Goal: Transaction & Acquisition: Purchase product/service

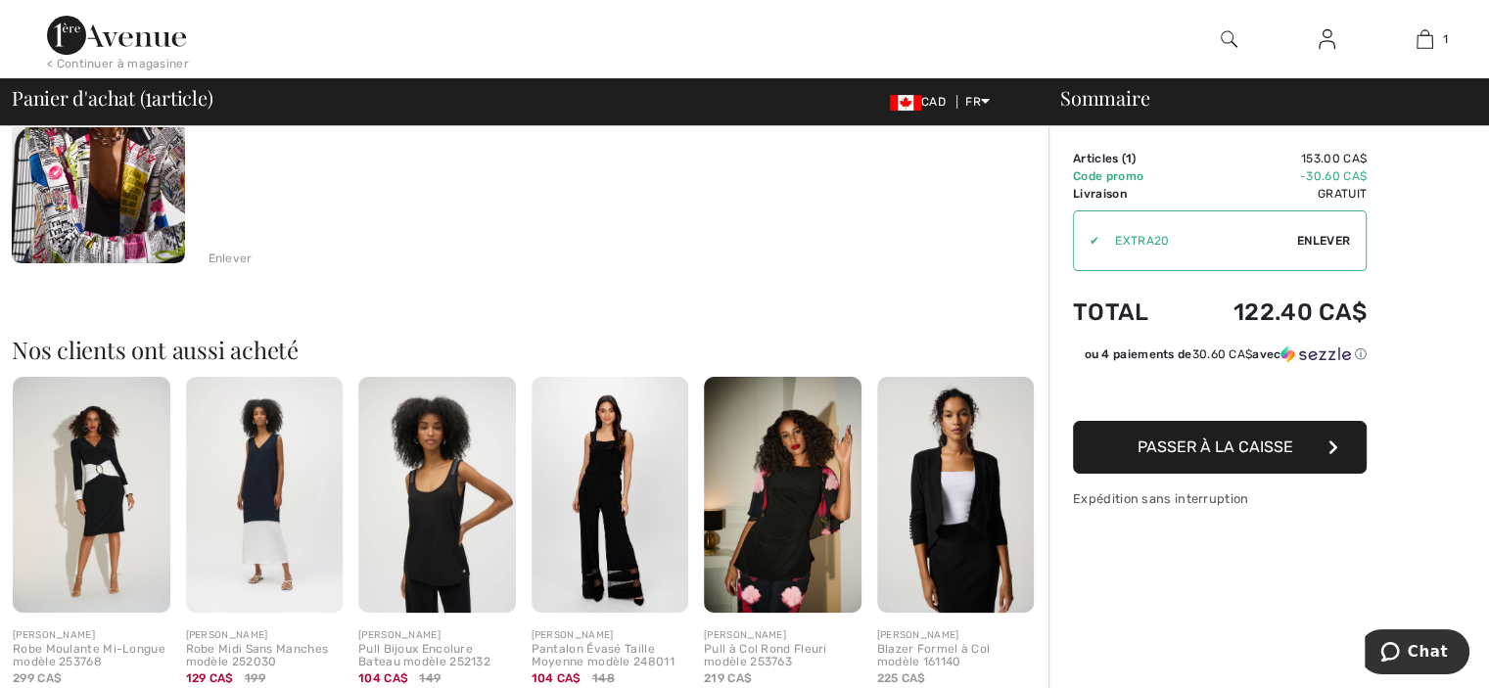
scroll to position [294, 0]
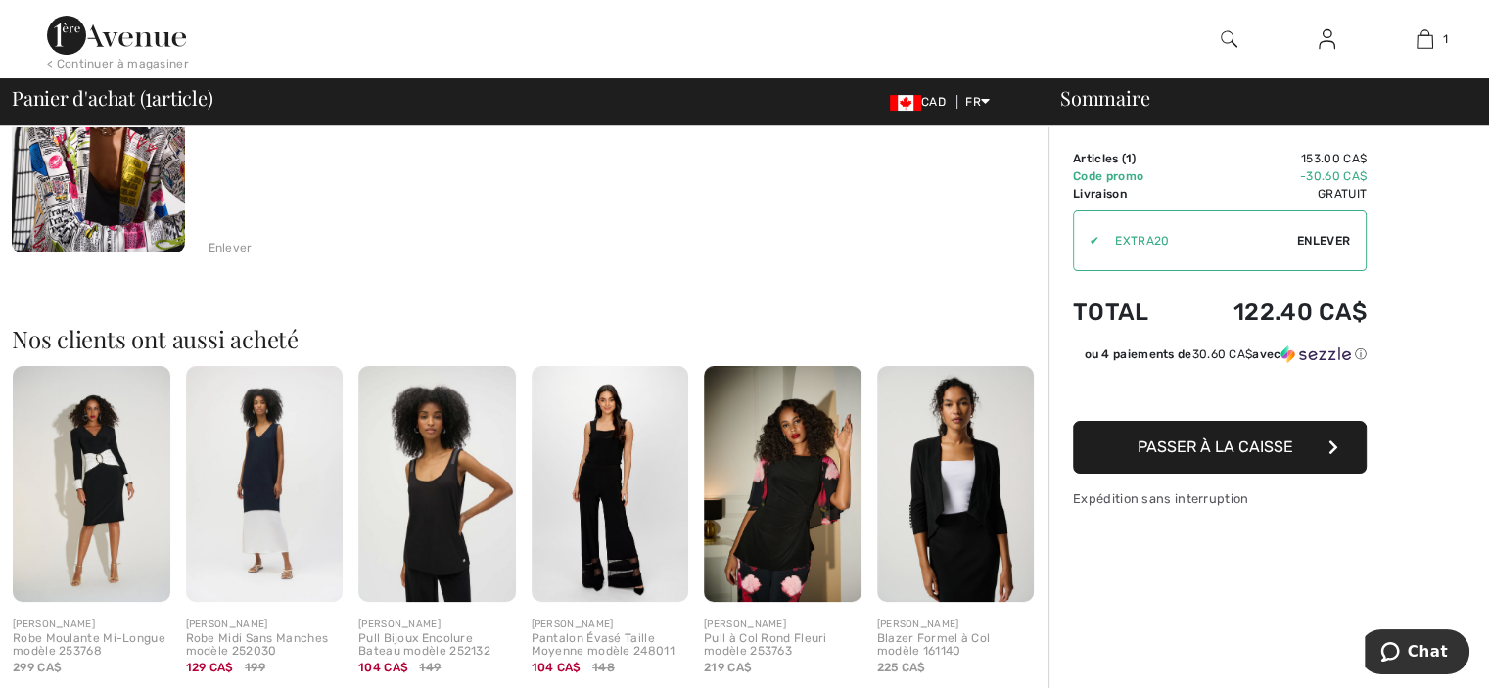
click at [769, 529] on img at bounding box center [783, 484] width 158 height 236
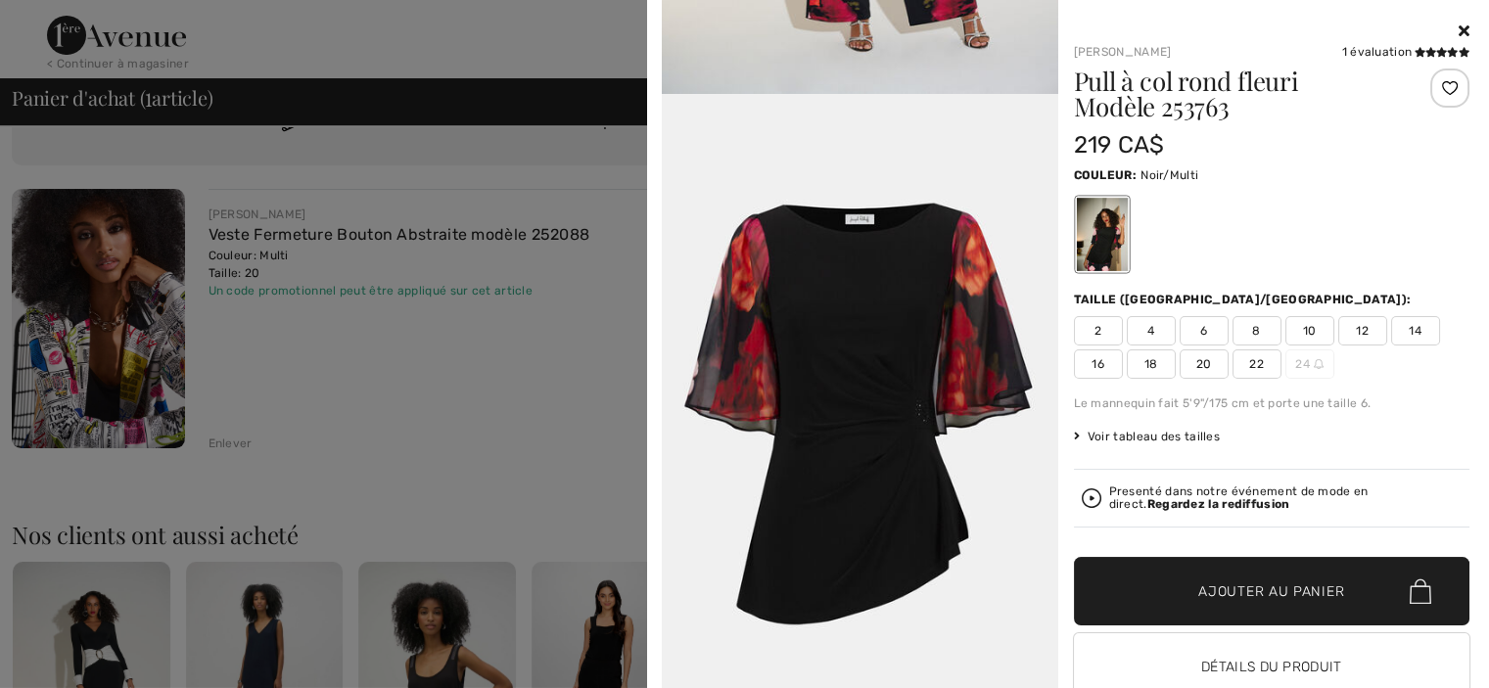
scroll to position [0, 0]
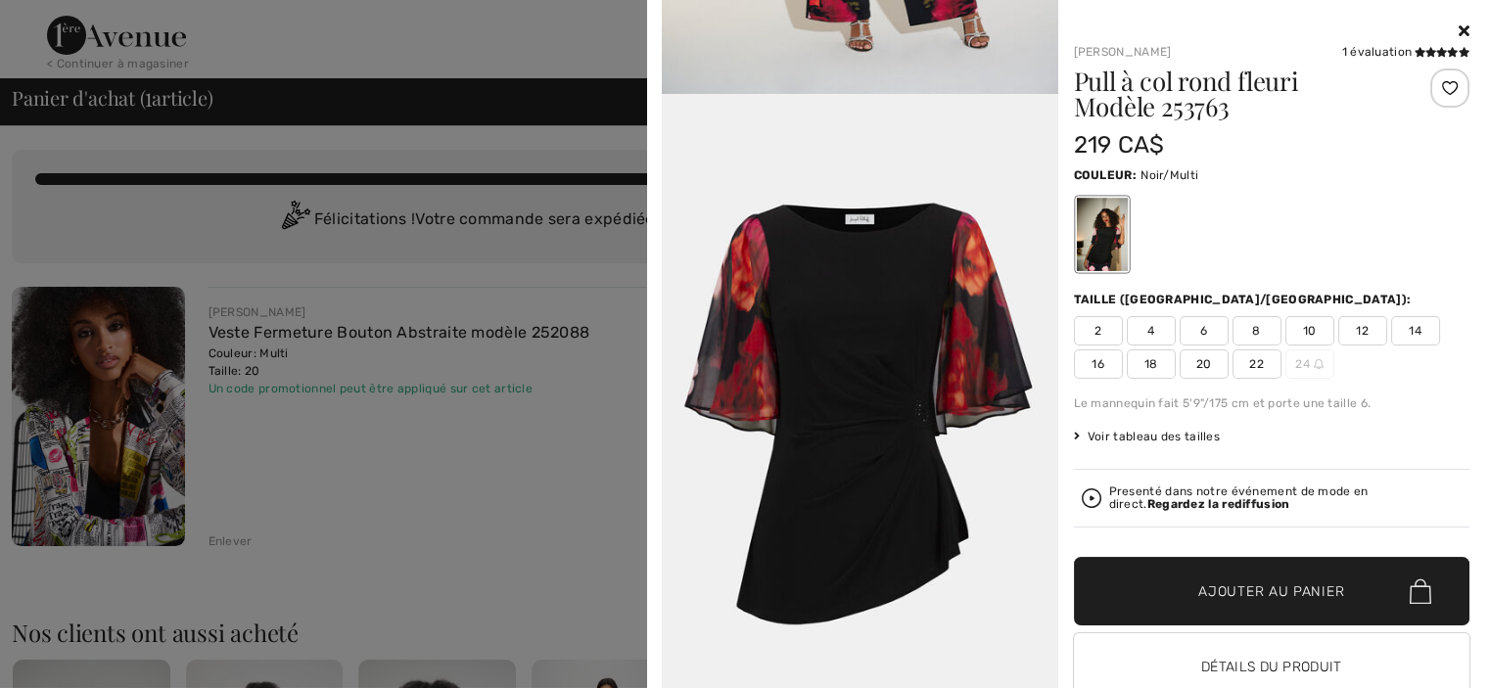
click at [1459, 30] on icon at bounding box center [1464, 31] width 11 height 16
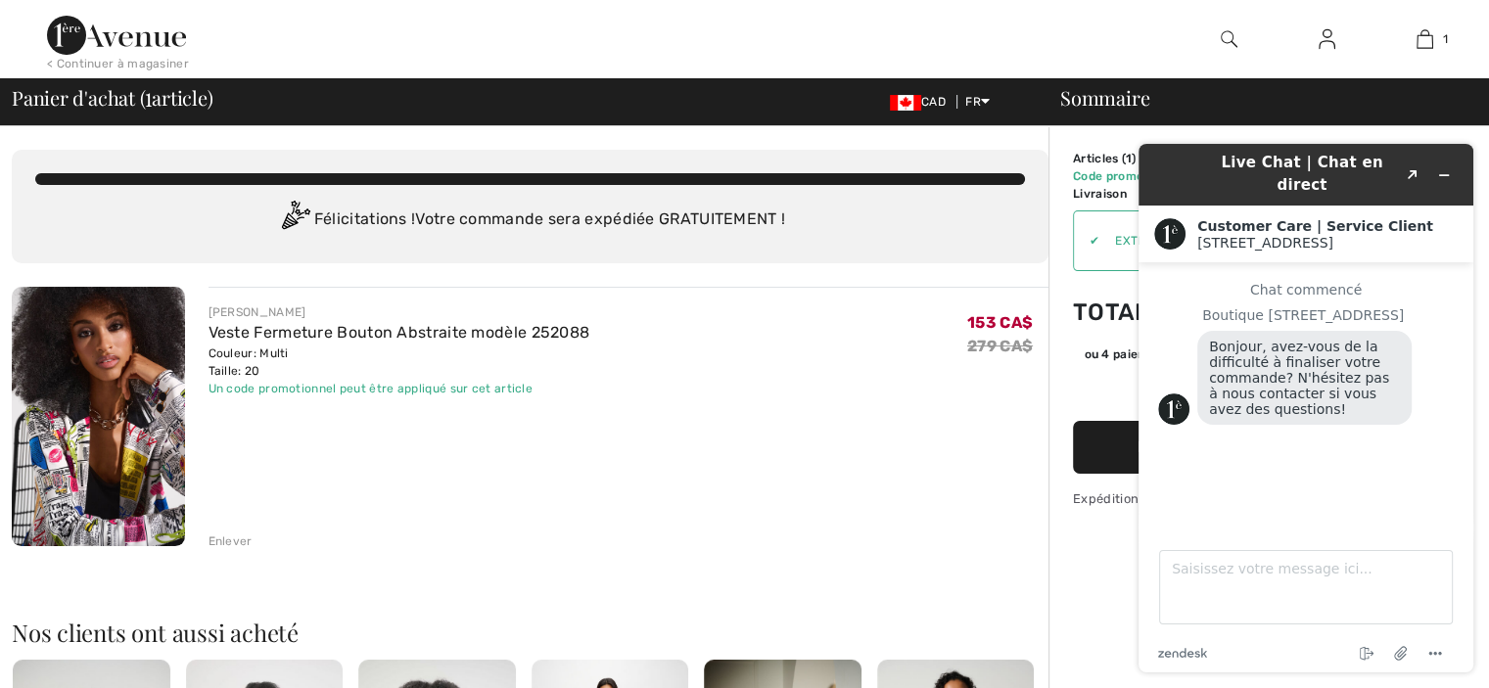
click at [983, 449] on div "JOSEPH RIBKOFF Veste Fermeture Bouton Abstraite modèle 252088 Couleur: Multi Ta…" at bounding box center [629, 418] width 841 height 263
click at [1443, 168] on icon "Réduire le widget" at bounding box center [1444, 175] width 14 height 14
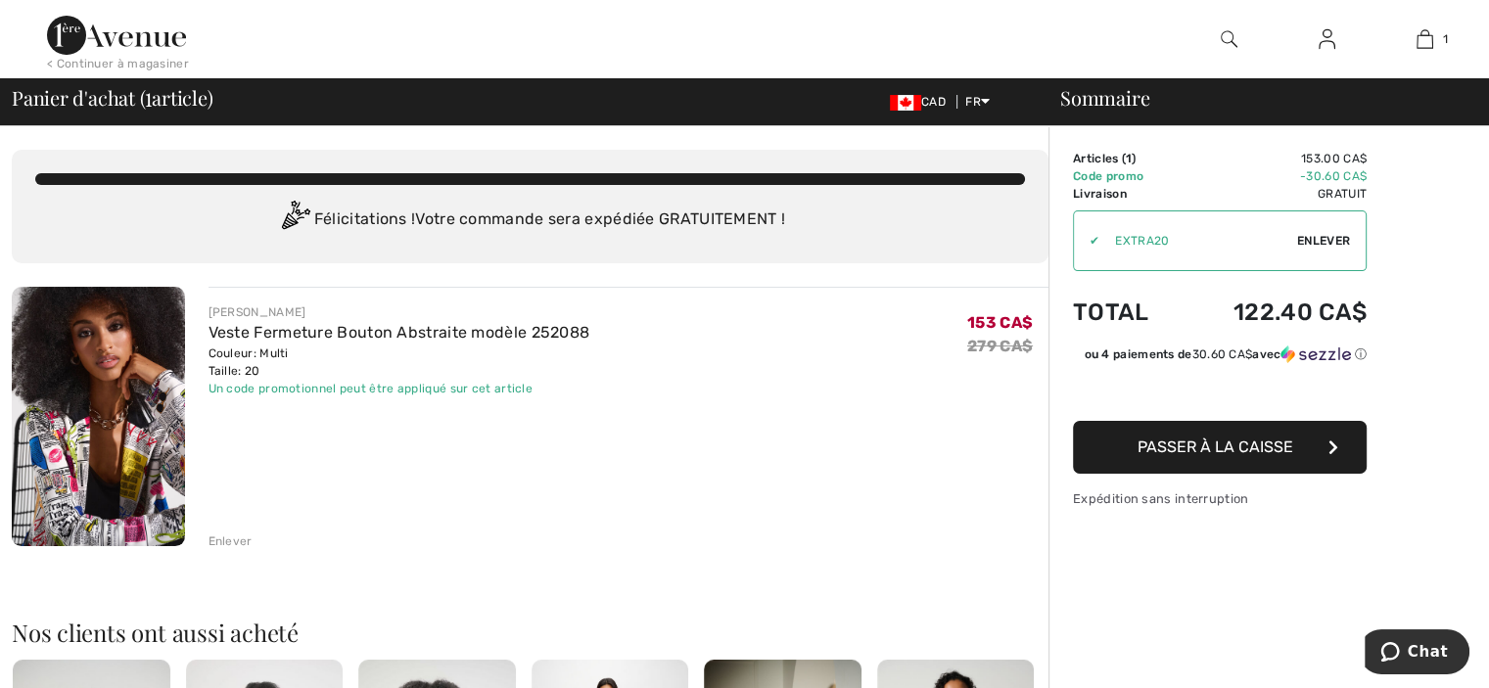
click at [1234, 440] on span "Passer à la caisse" at bounding box center [1216, 447] width 156 height 19
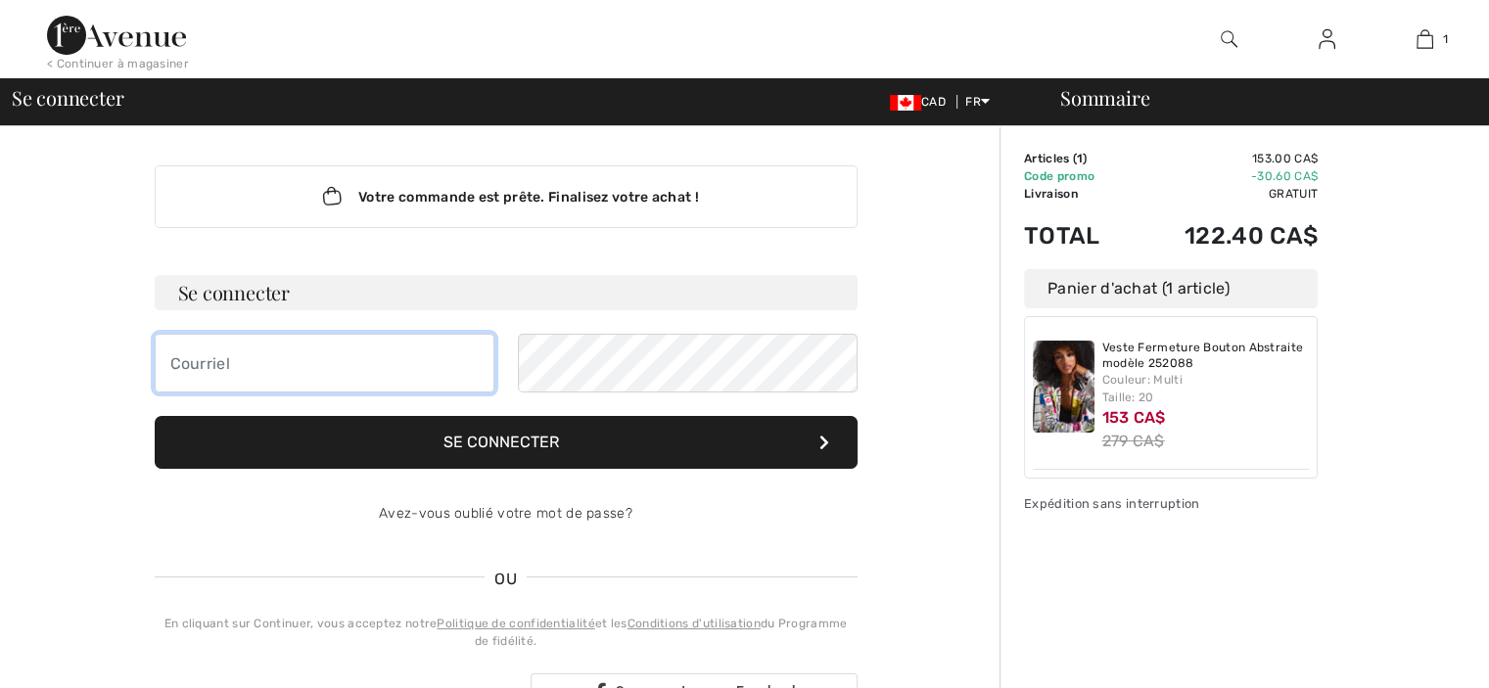
click at [335, 367] on input "email" at bounding box center [325, 363] width 340 height 59
type input "carole.arsenault@usherbrooke.ca"
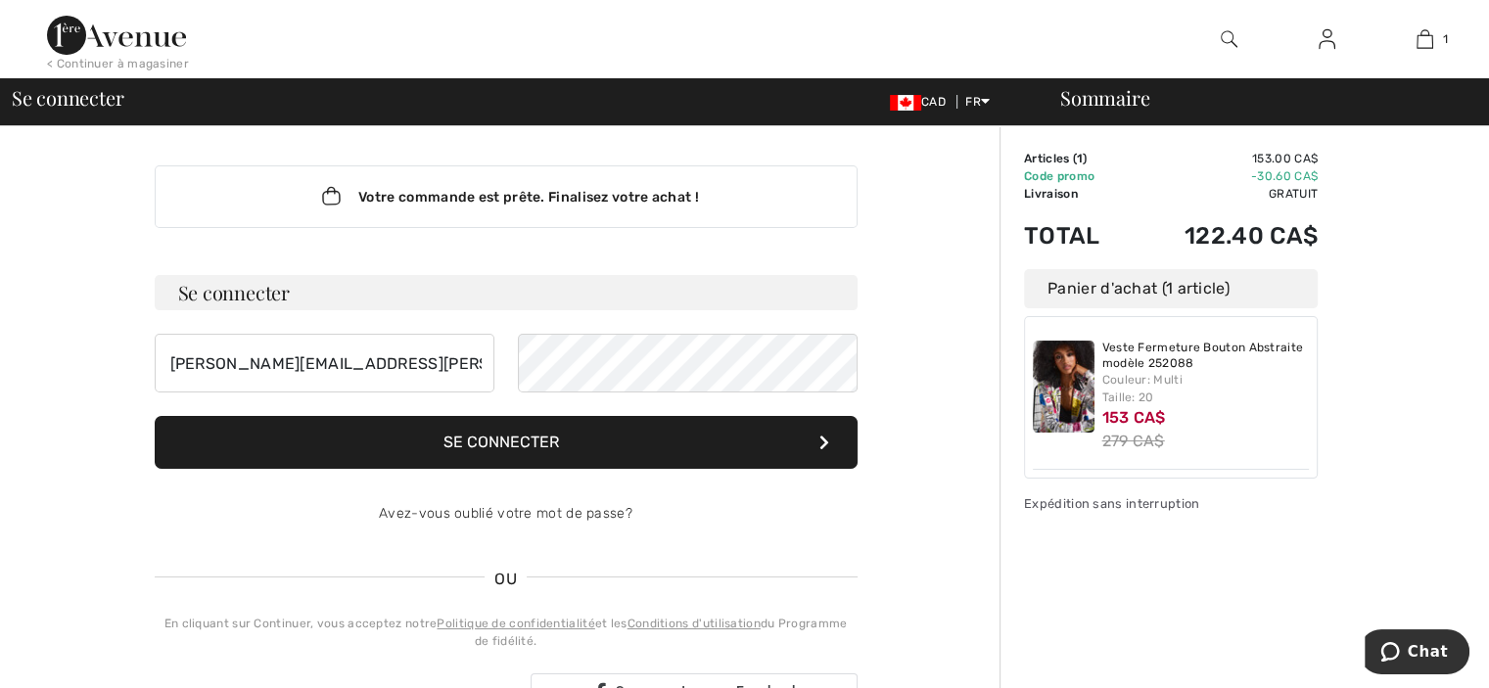
click at [475, 447] on button "Se connecter" at bounding box center [506, 442] width 703 height 53
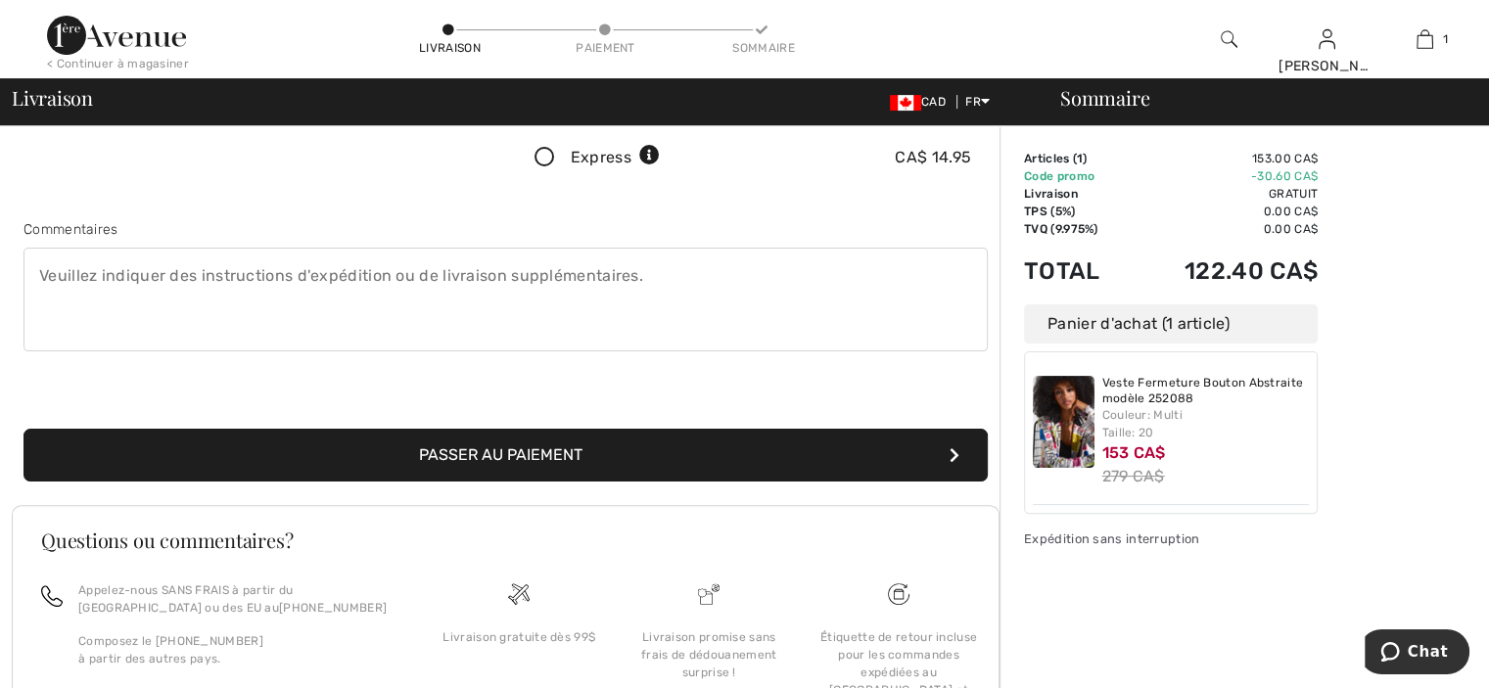
scroll to position [490, 0]
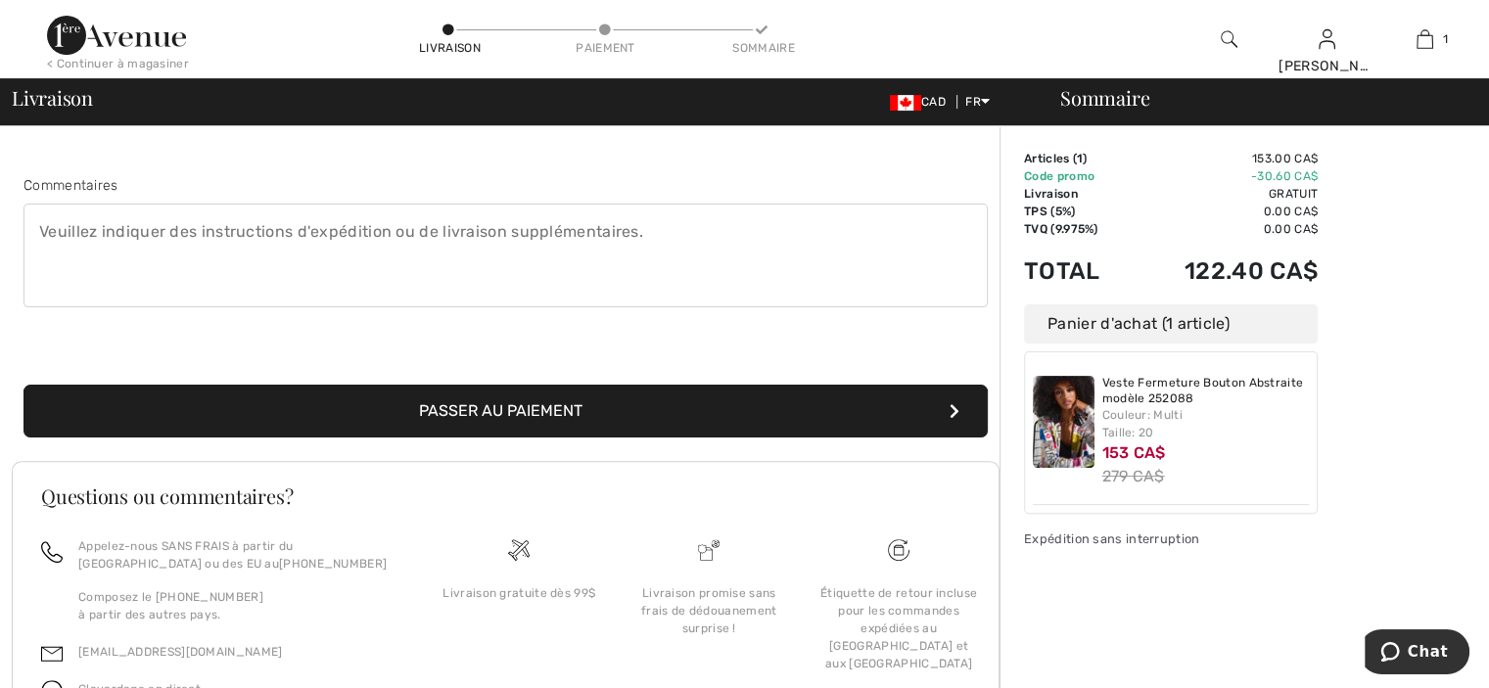
click at [445, 410] on button "Passer au paiement" at bounding box center [505, 411] width 964 height 53
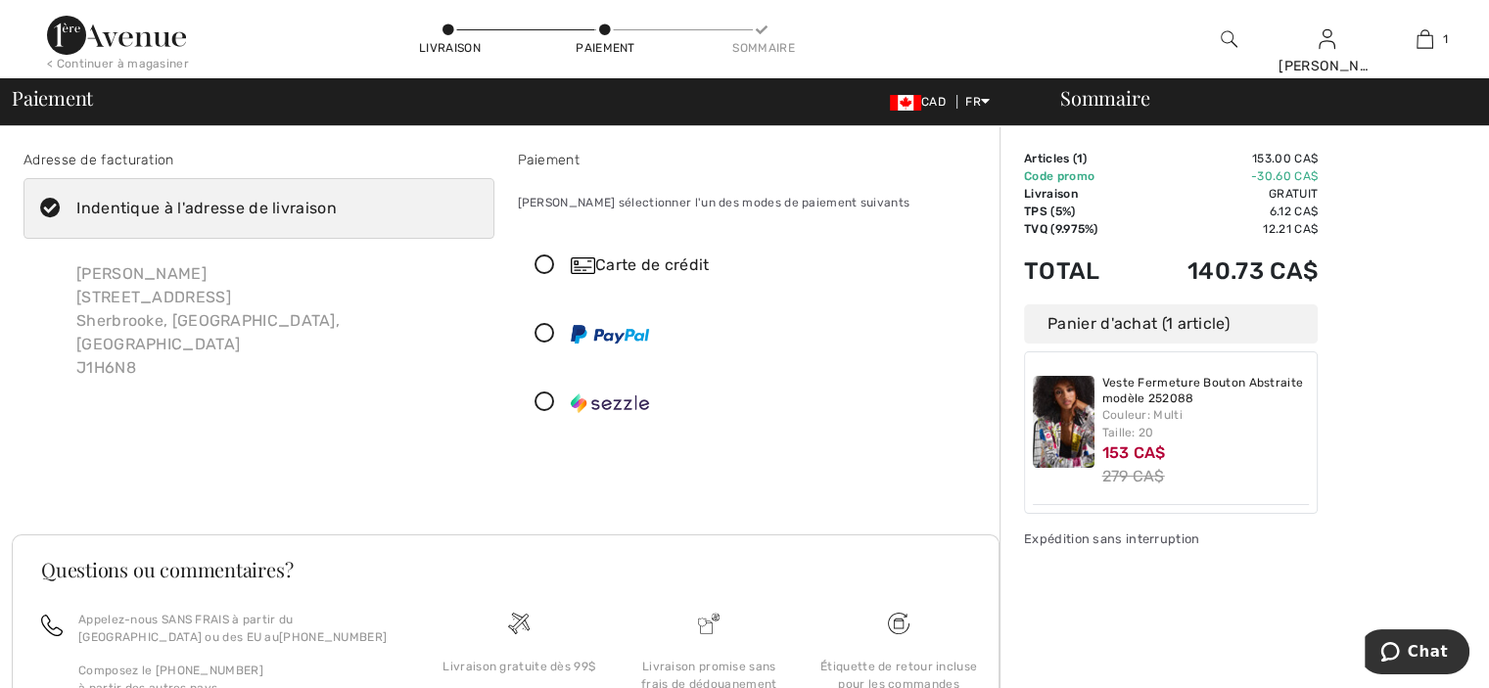
click at [553, 257] on icon at bounding box center [545, 266] width 52 height 21
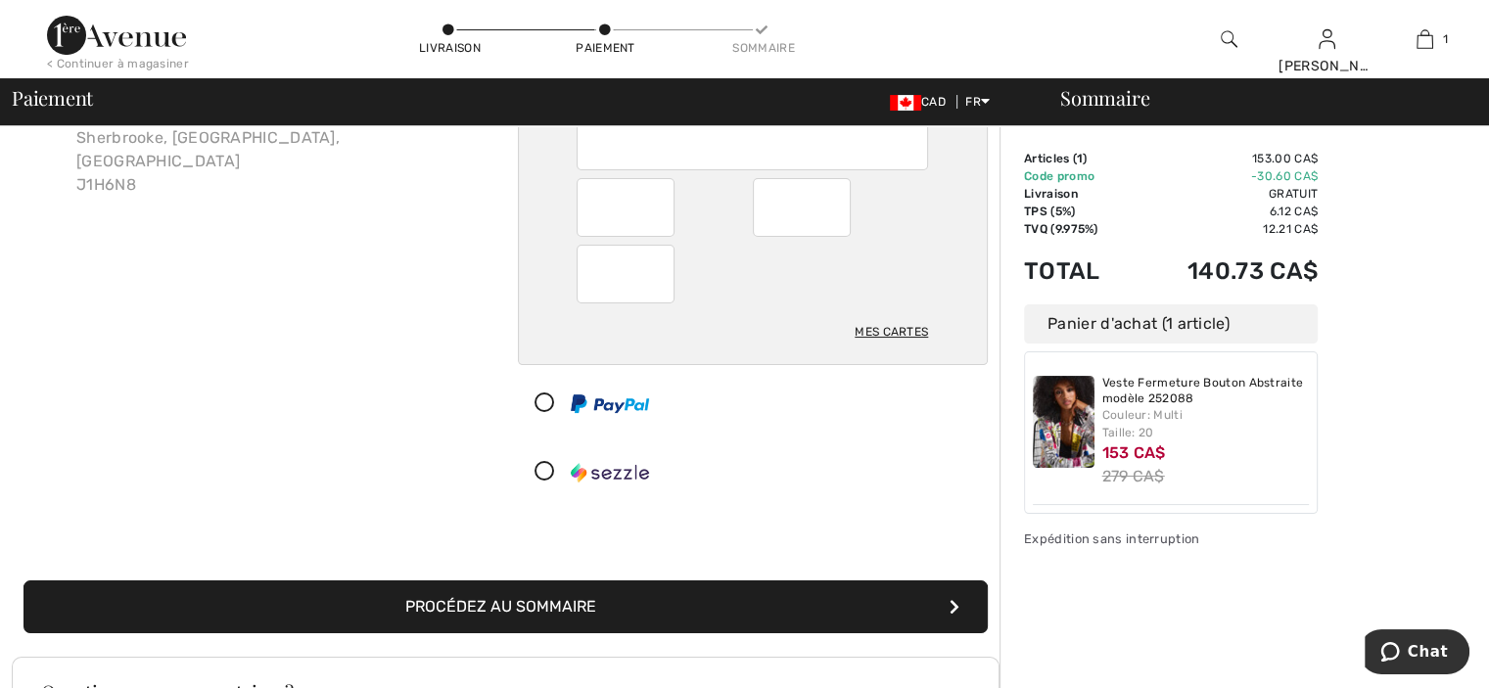
scroll to position [196, 0]
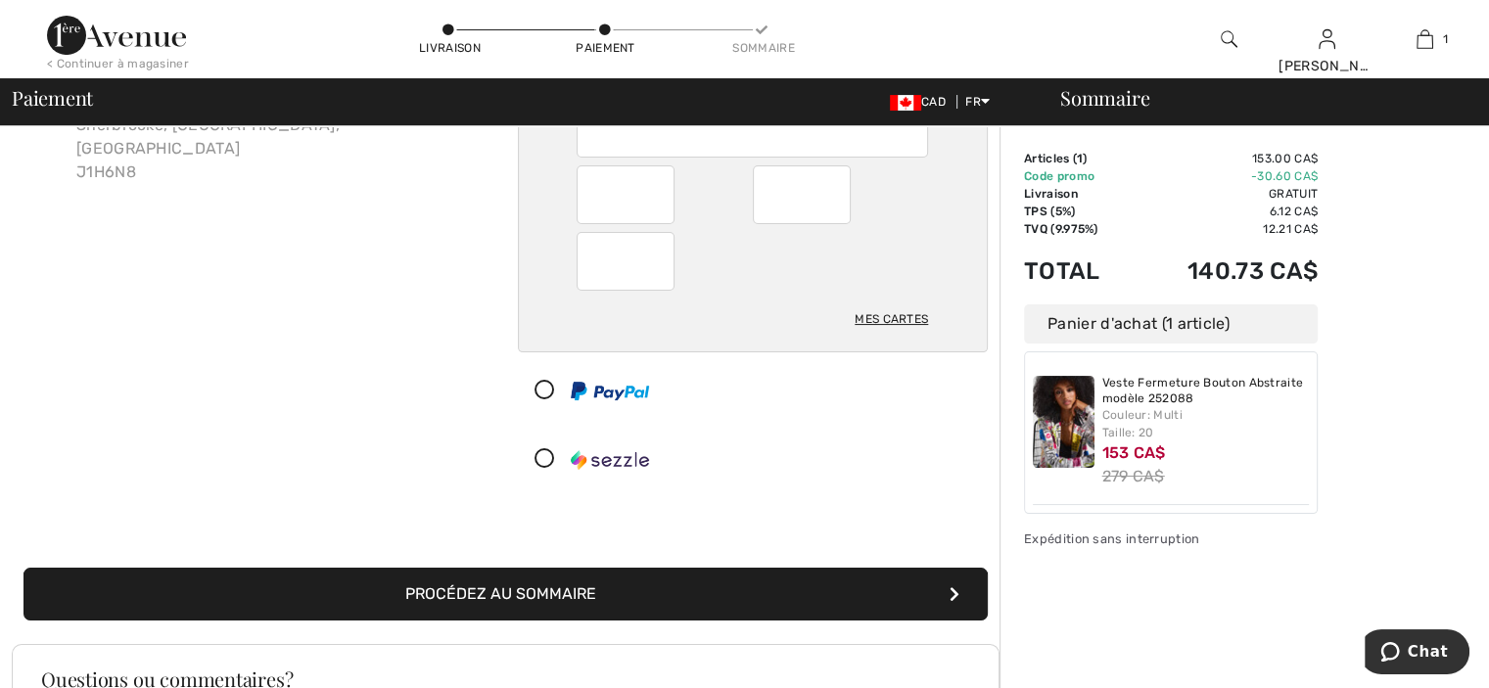
click at [509, 598] on button "Procédez au sommaire" at bounding box center [505, 594] width 964 height 53
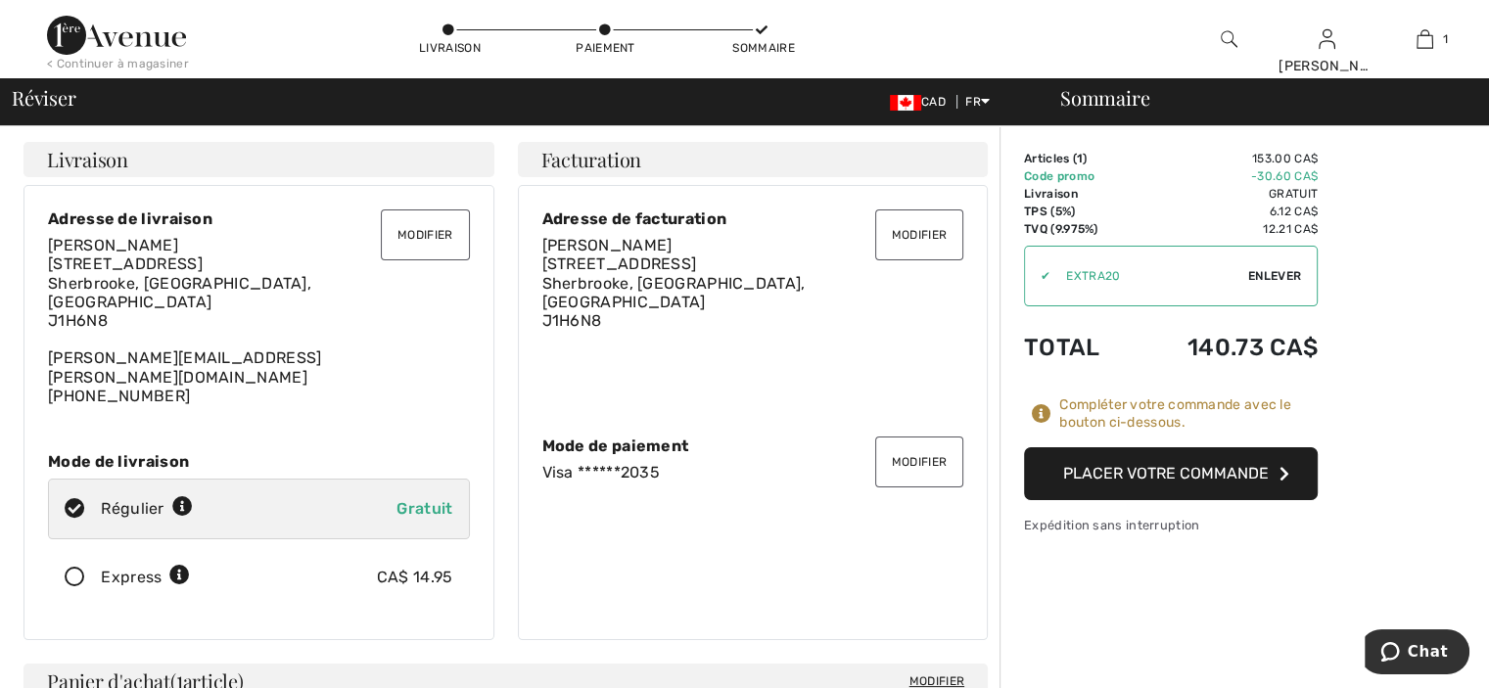
click at [1190, 469] on button "Placer votre commande" at bounding box center [1171, 473] width 294 height 53
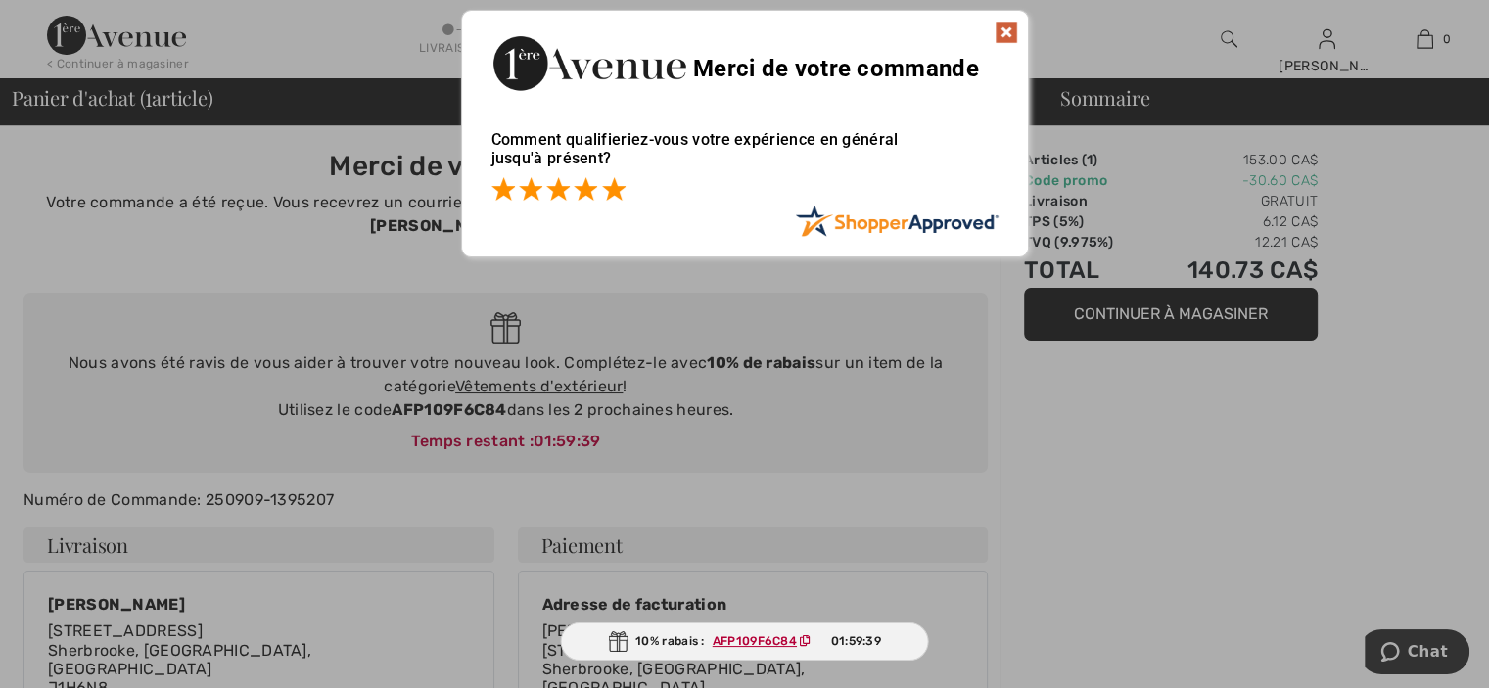
click at [618, 191] on span at bounding box center [613, 188] width 23 height 23
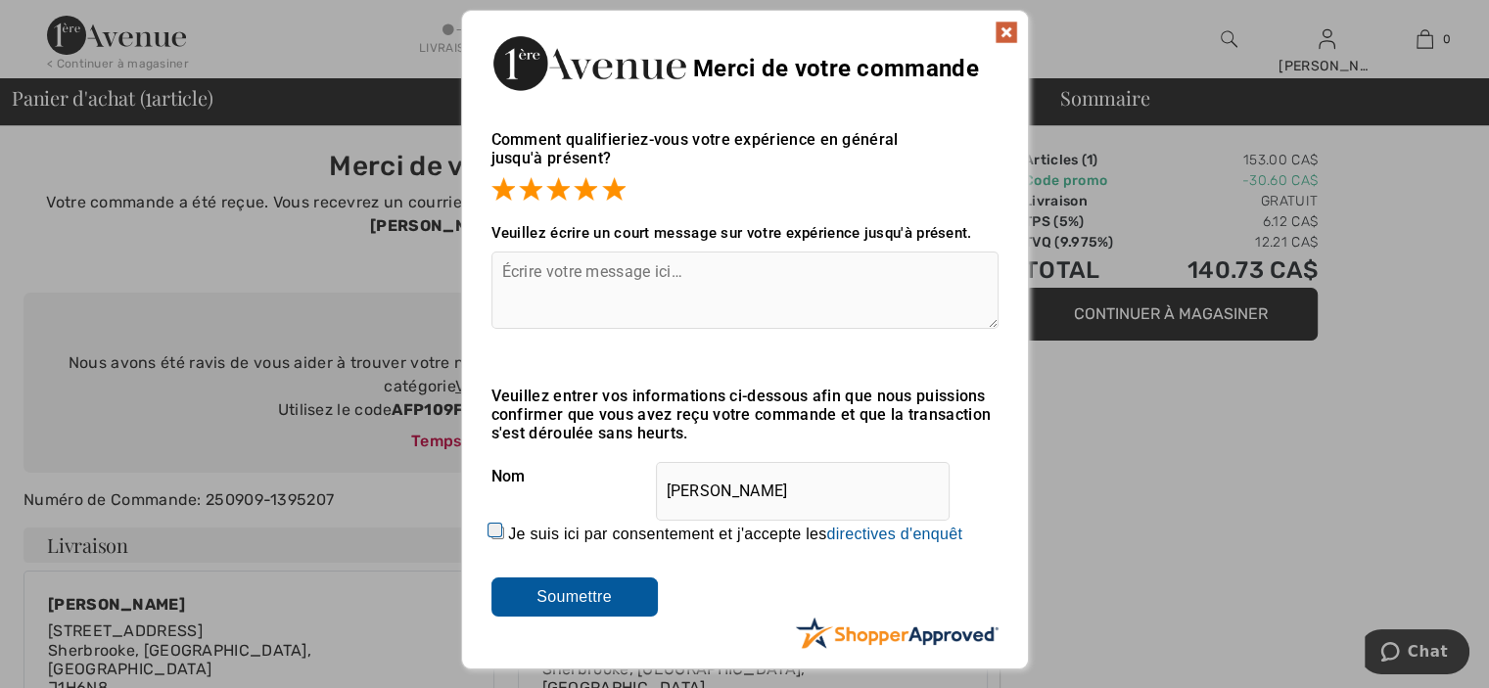
click at [491, 532] on input "Je suis ici par consentement et j'accepte les En soumettant une évaluation, vou…" at bounding box center [497, 533] width 13 height 13
checkbox input "true"
click at [570, 594] on input "Soumettre" at bounding box center [574, 597] width 166 height 39
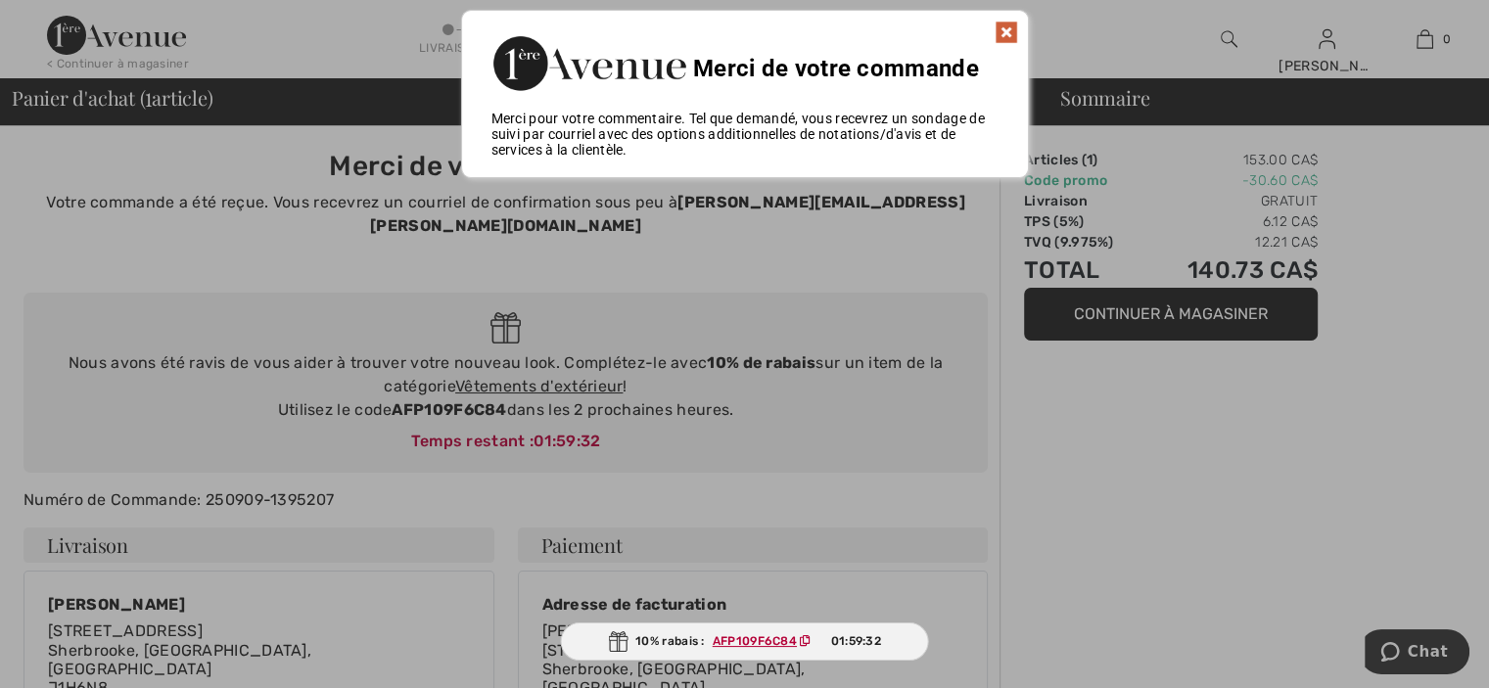
click at [1006, 26] on img at bounding box center [1006, 32] width 23 height 23
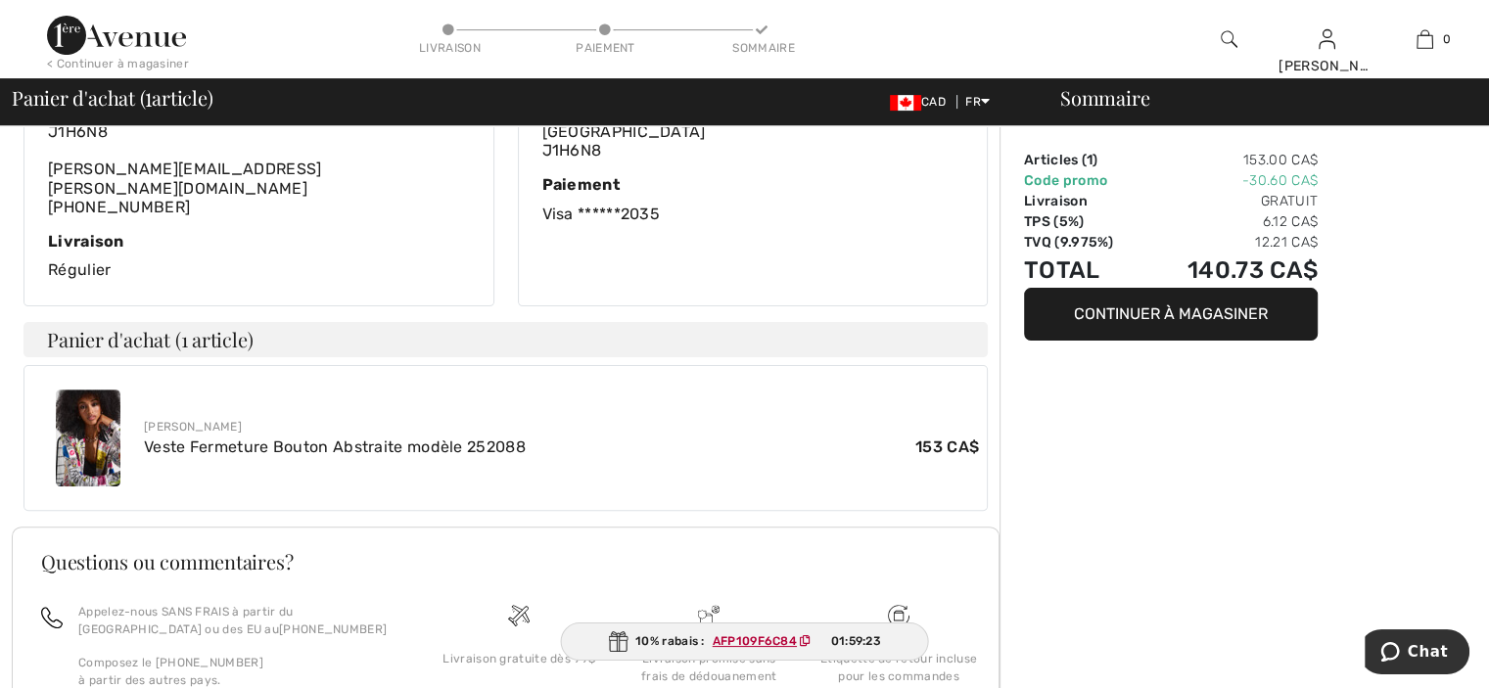
scroll to position [675, 0]
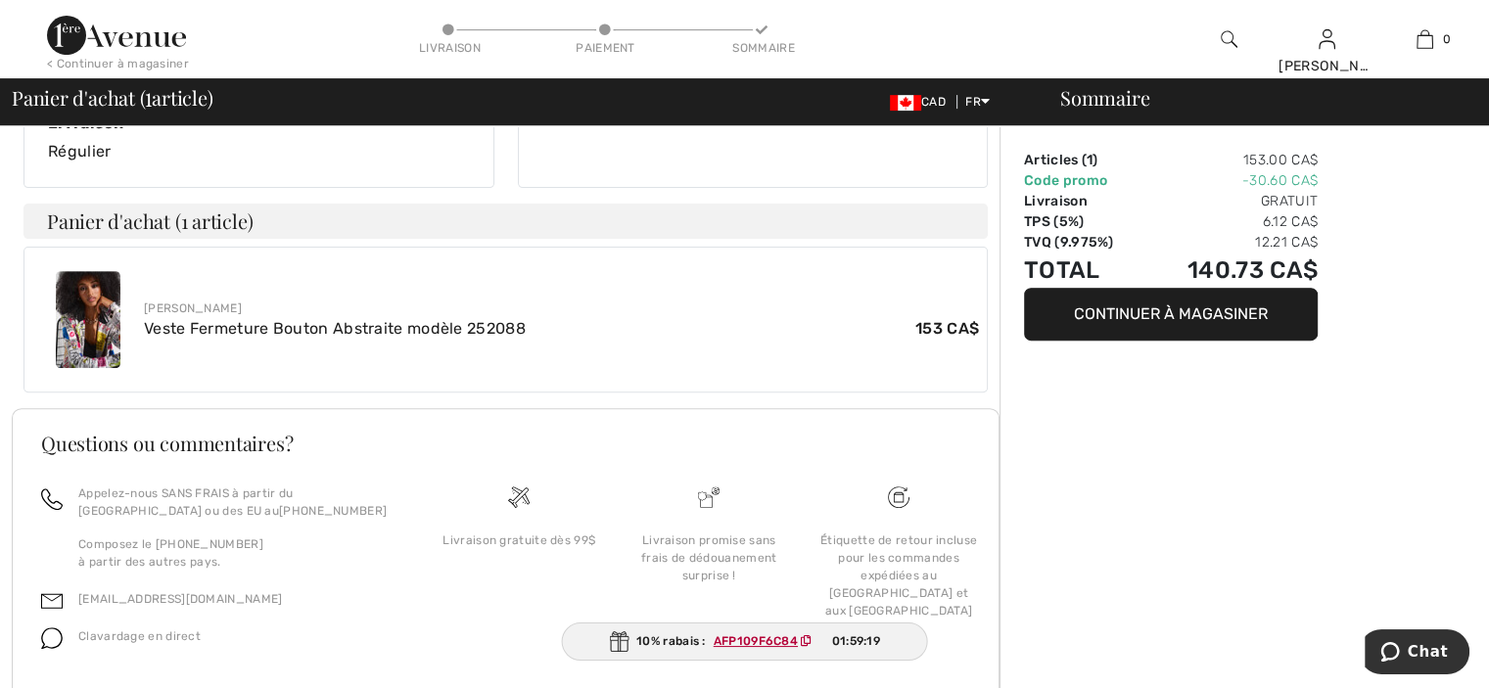
click at [766, 641] on ins "AFP109F6C84" at bounding box center [756, 641] width 84 height 14
click at [765, 641] on ins "AFP109F6C84" at bounding box center [755, 641] width 84 height 14
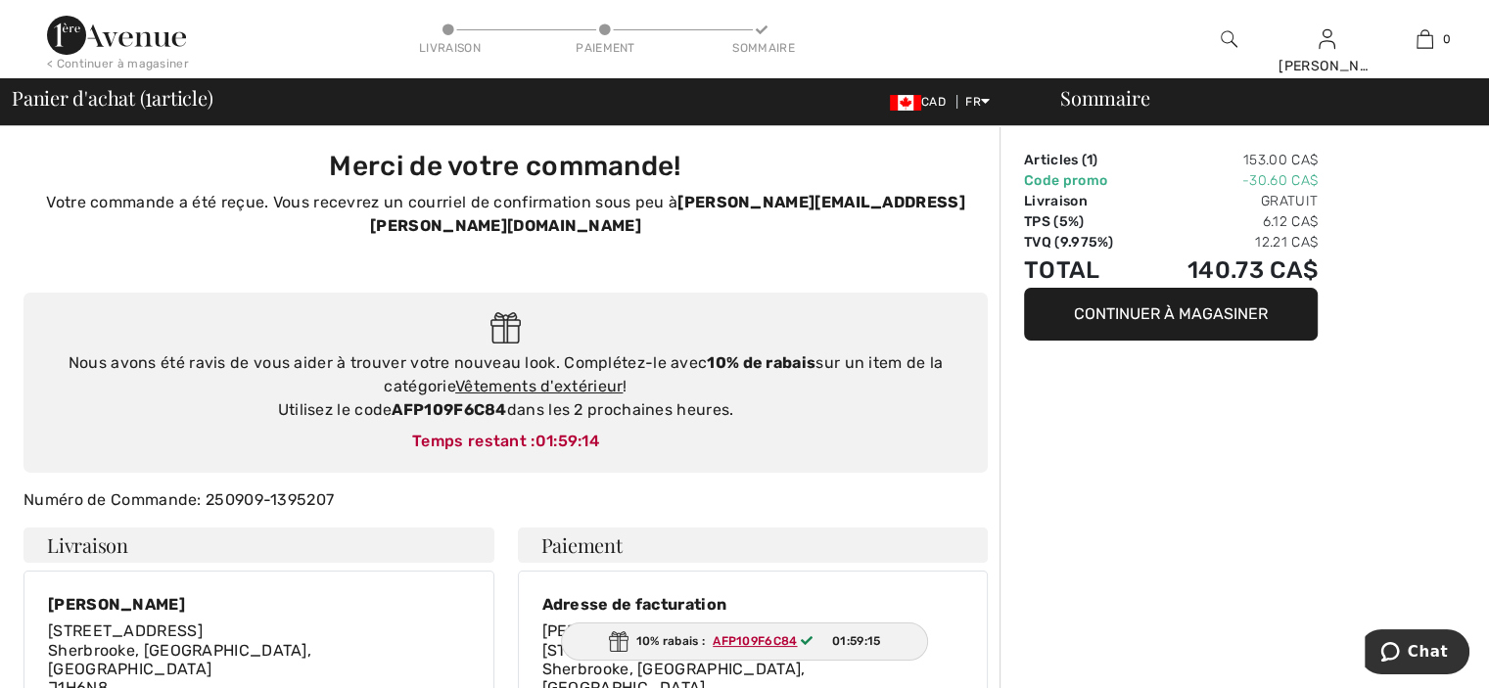
scroll to position [0, 0]
click at [554, 377] on link "Vêtements d'extérieur" at bounding box center [538, 386] width 167 height 19
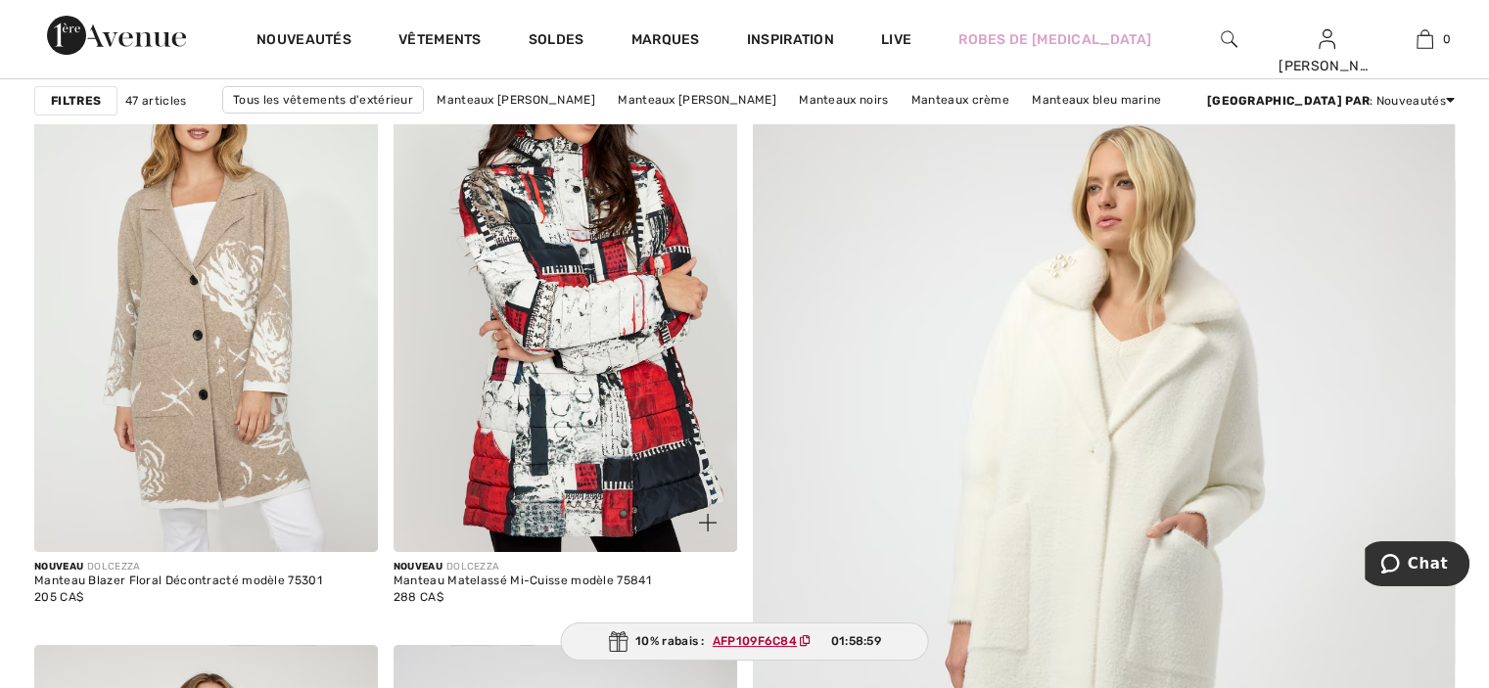
scroll to position [294, 0]
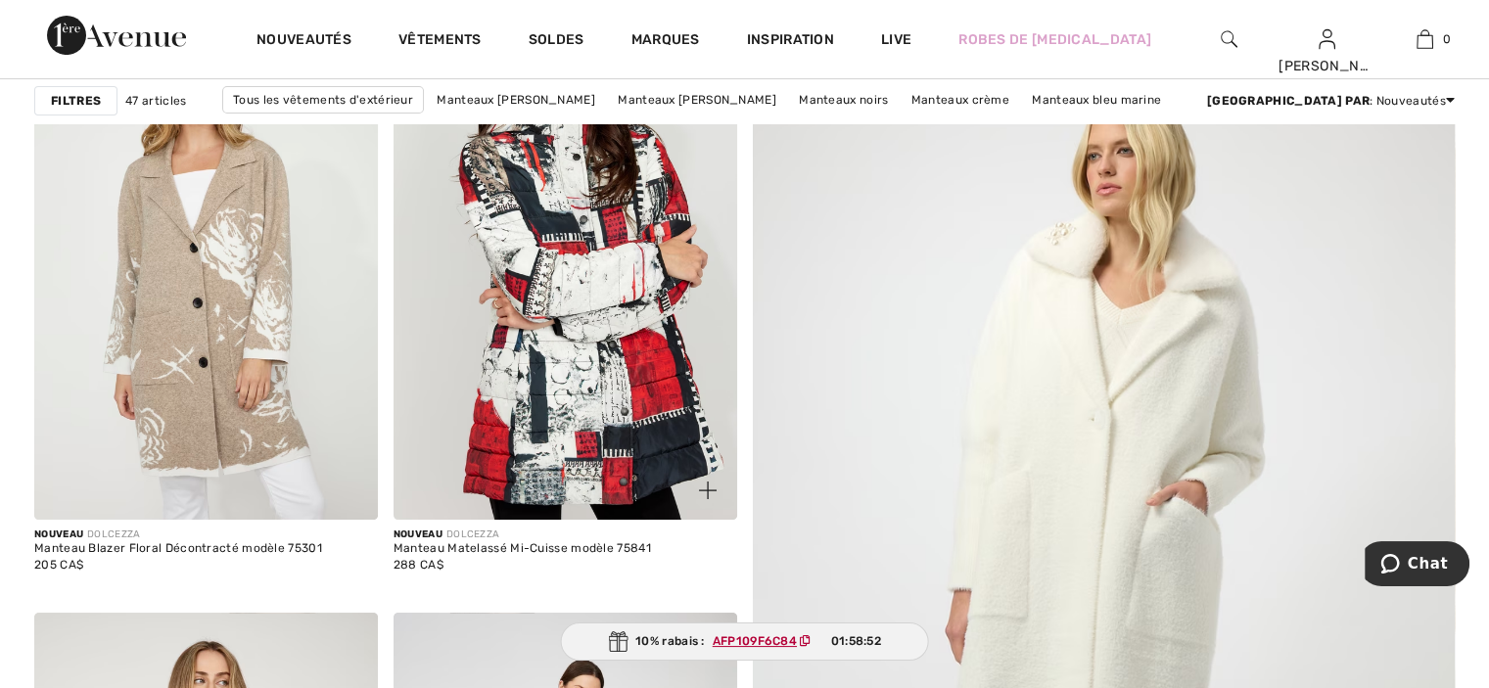
click at [701, 489] on img at bounding box center [708, 491] width 18 height 18
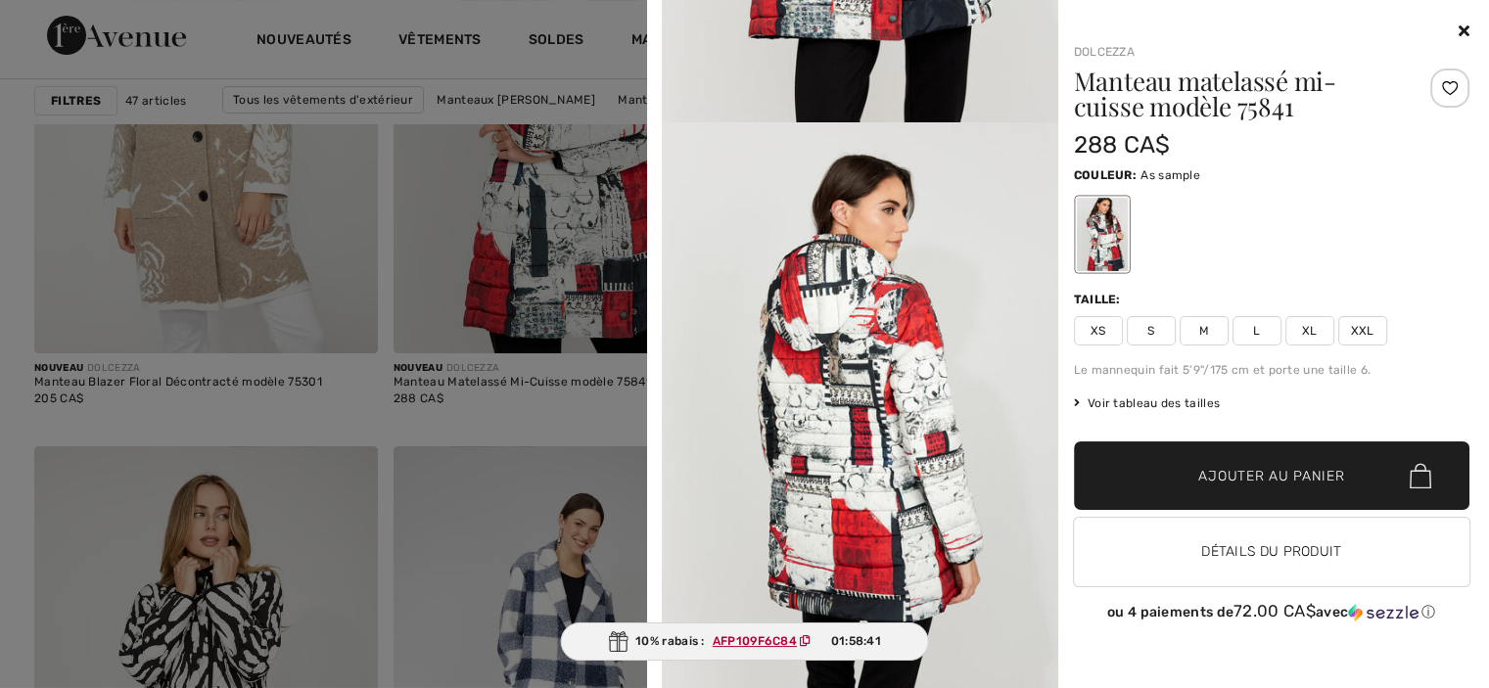
scroll to position [490, 0]
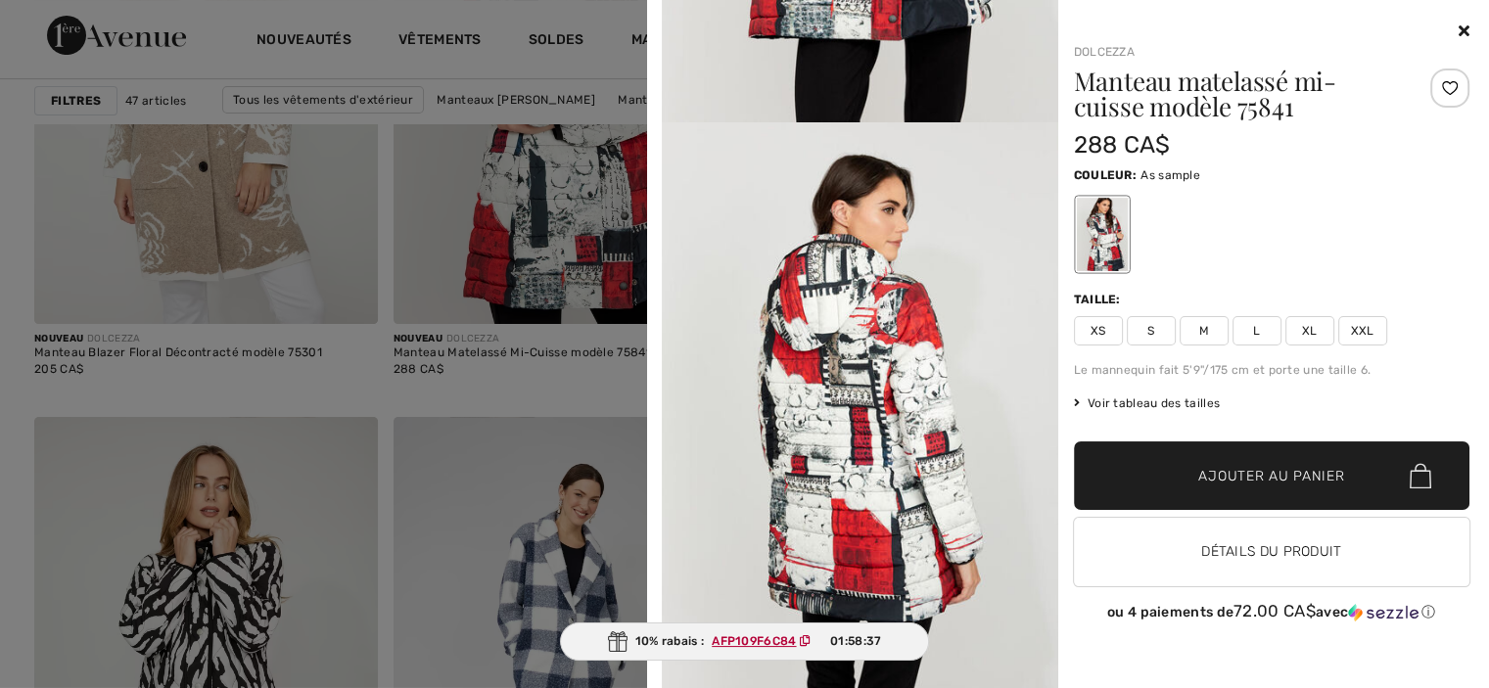
click at [1461, 31] on icon at bounding box center [1464, 31] width 11 height 16
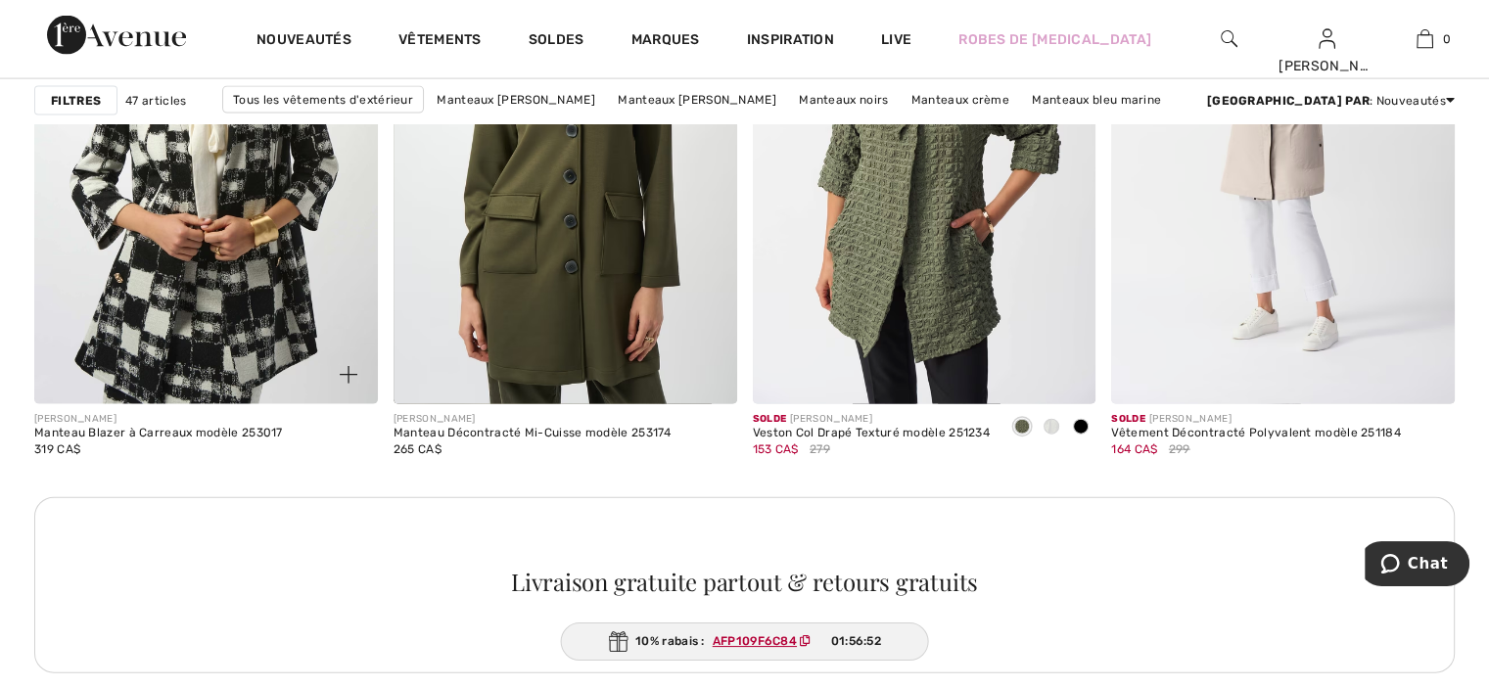
scroll to position [4112, 0]
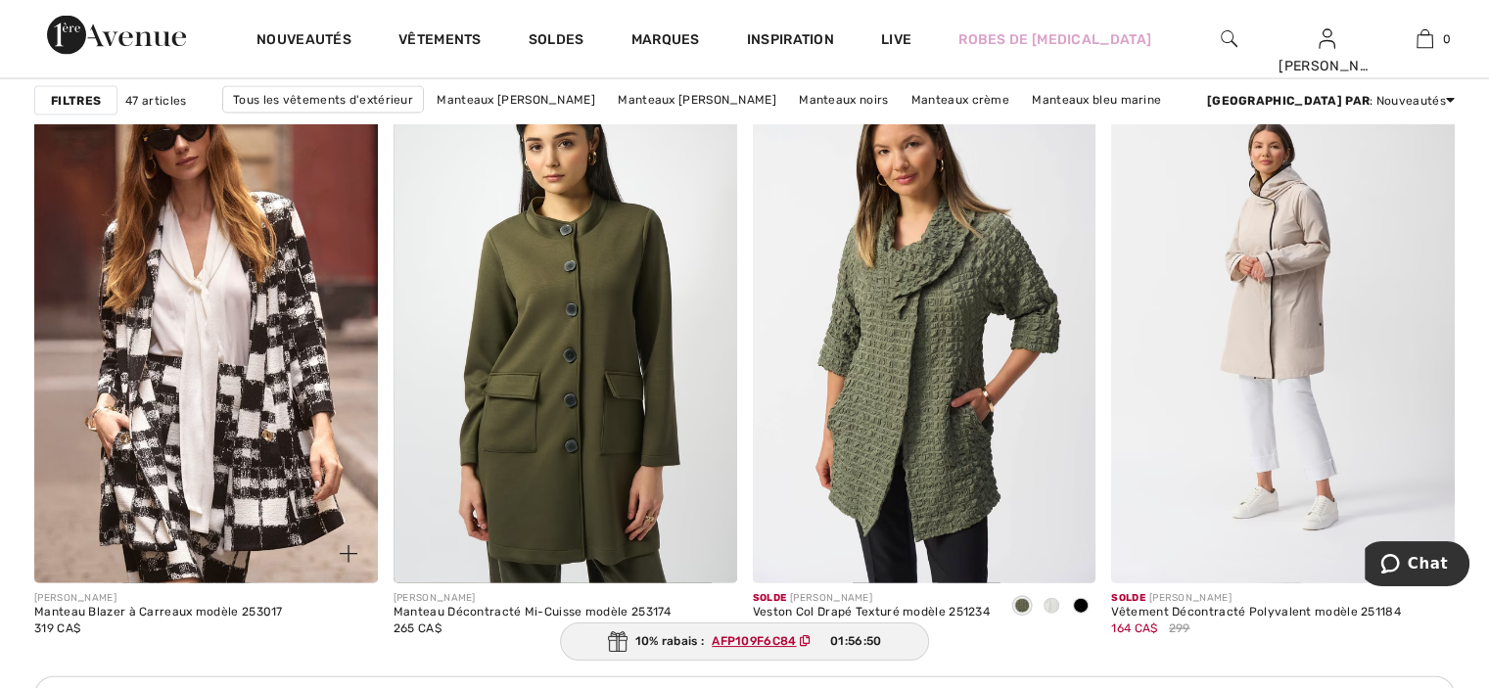
click at [344, 551] on img at bounding box center [349, 554] width 18 height 18
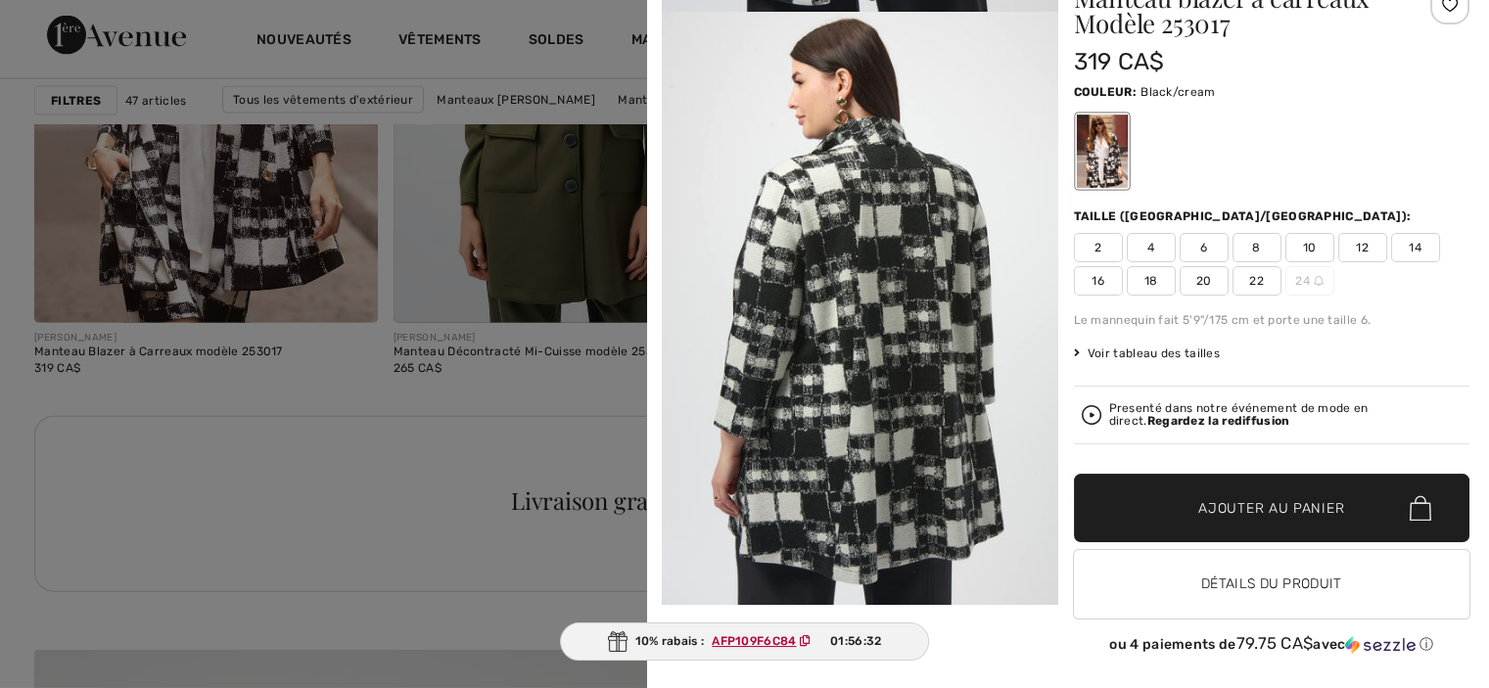
scroll to position [4406, 0]
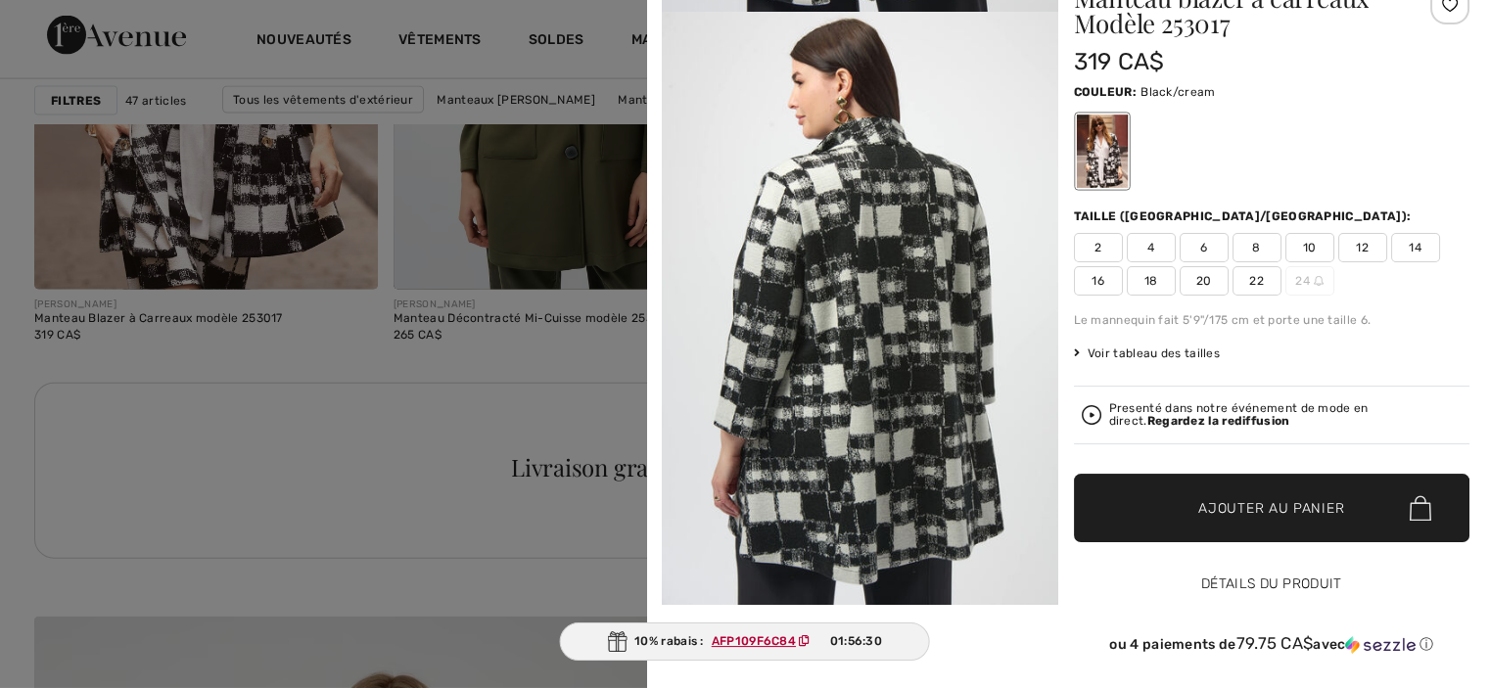
click at [1251, 588] on button "Détails du produit" at bounding box center [1272, 584] width 396 height 69
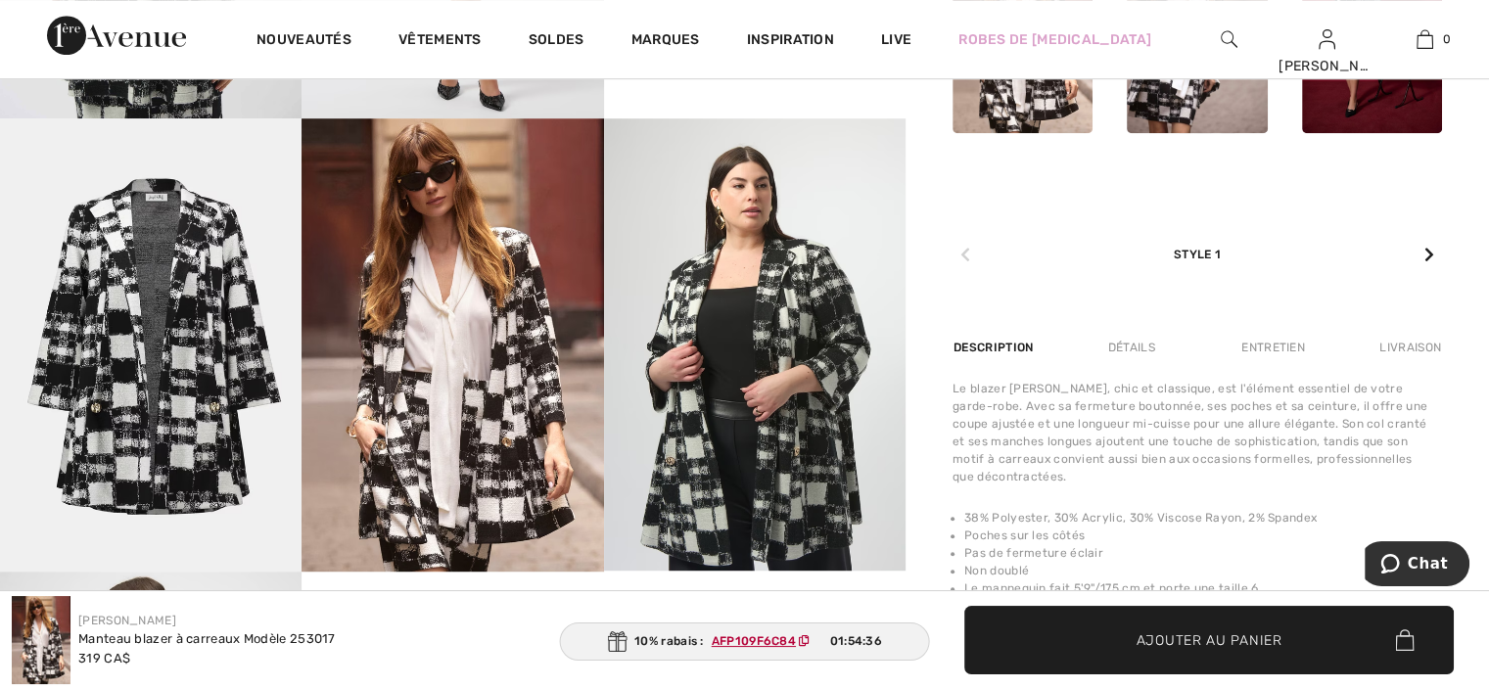
scroll to position [979, 0]
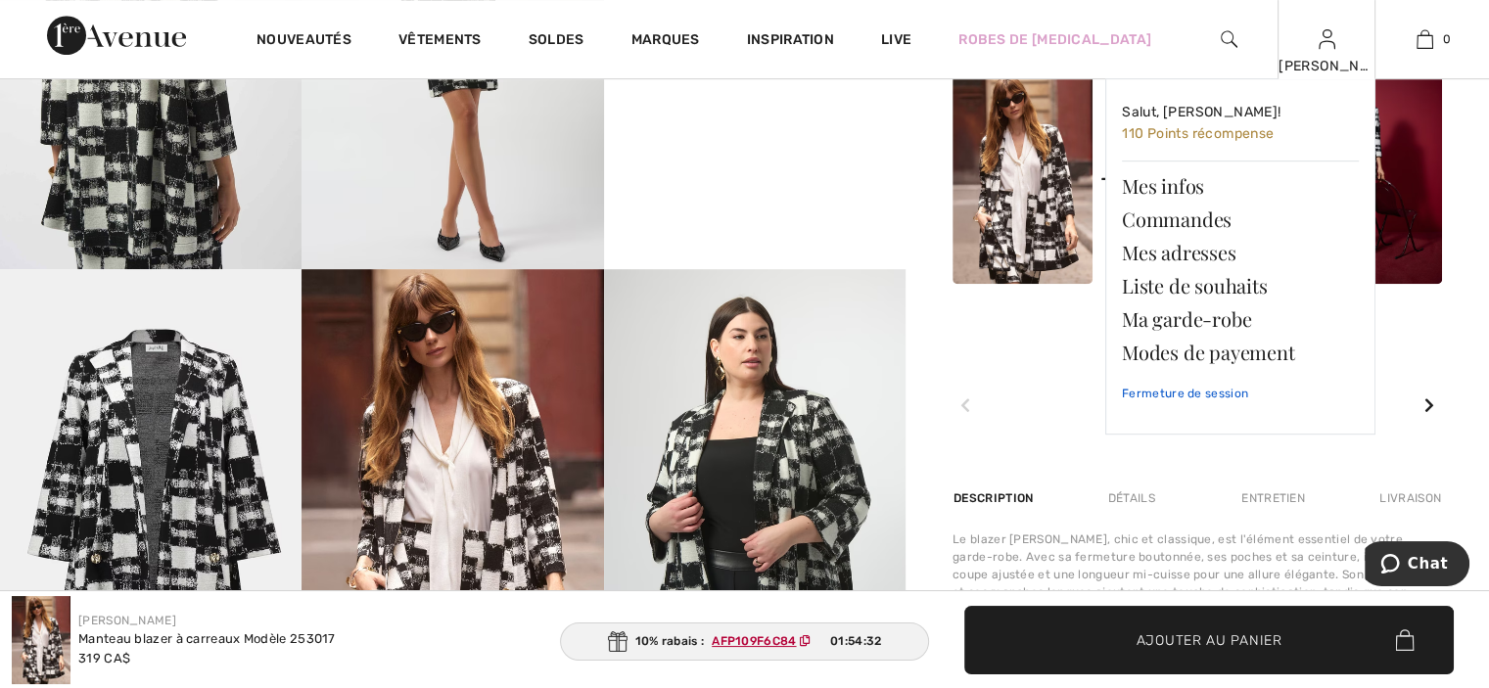
click at [1214, 396] on link "Fermeture de session" at bounding box center [1240, 393] width 237 height 49
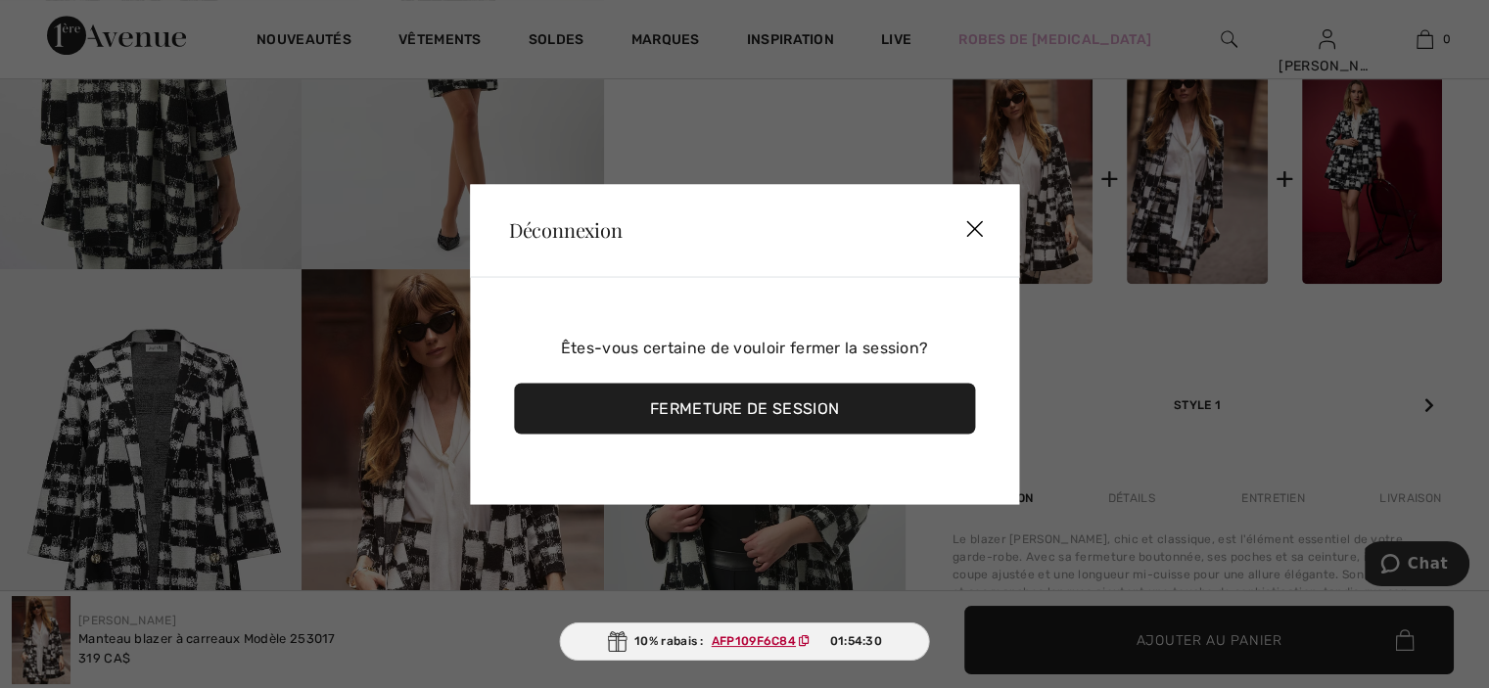
click at [764, 398] on div "Fermeture de session" at bounding box center [744, 408] width 461 height 51
